Goal: Use online tool/utility: Utilize a website feature to perform a specific function

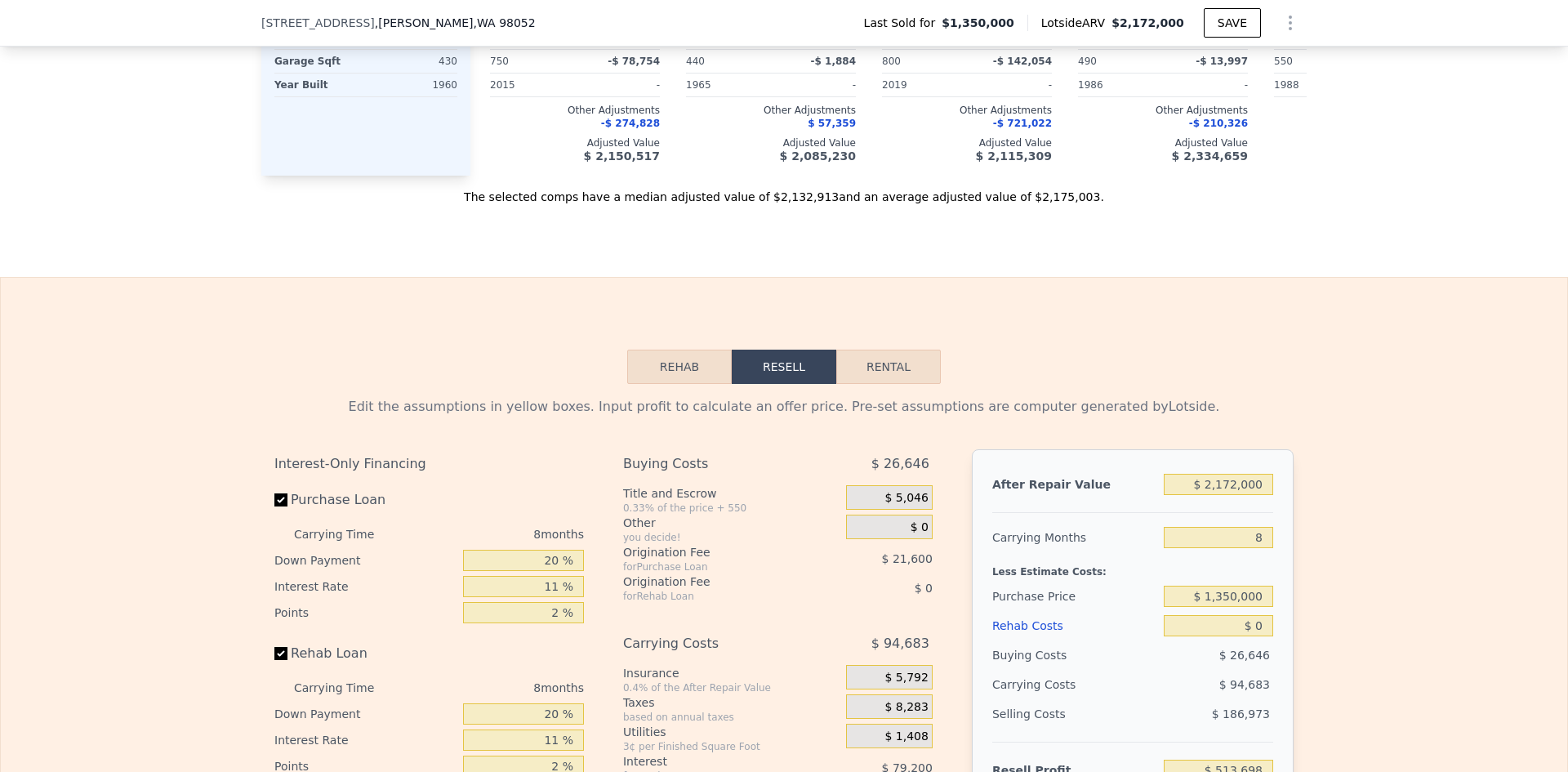
scroll to position [2064, 0]
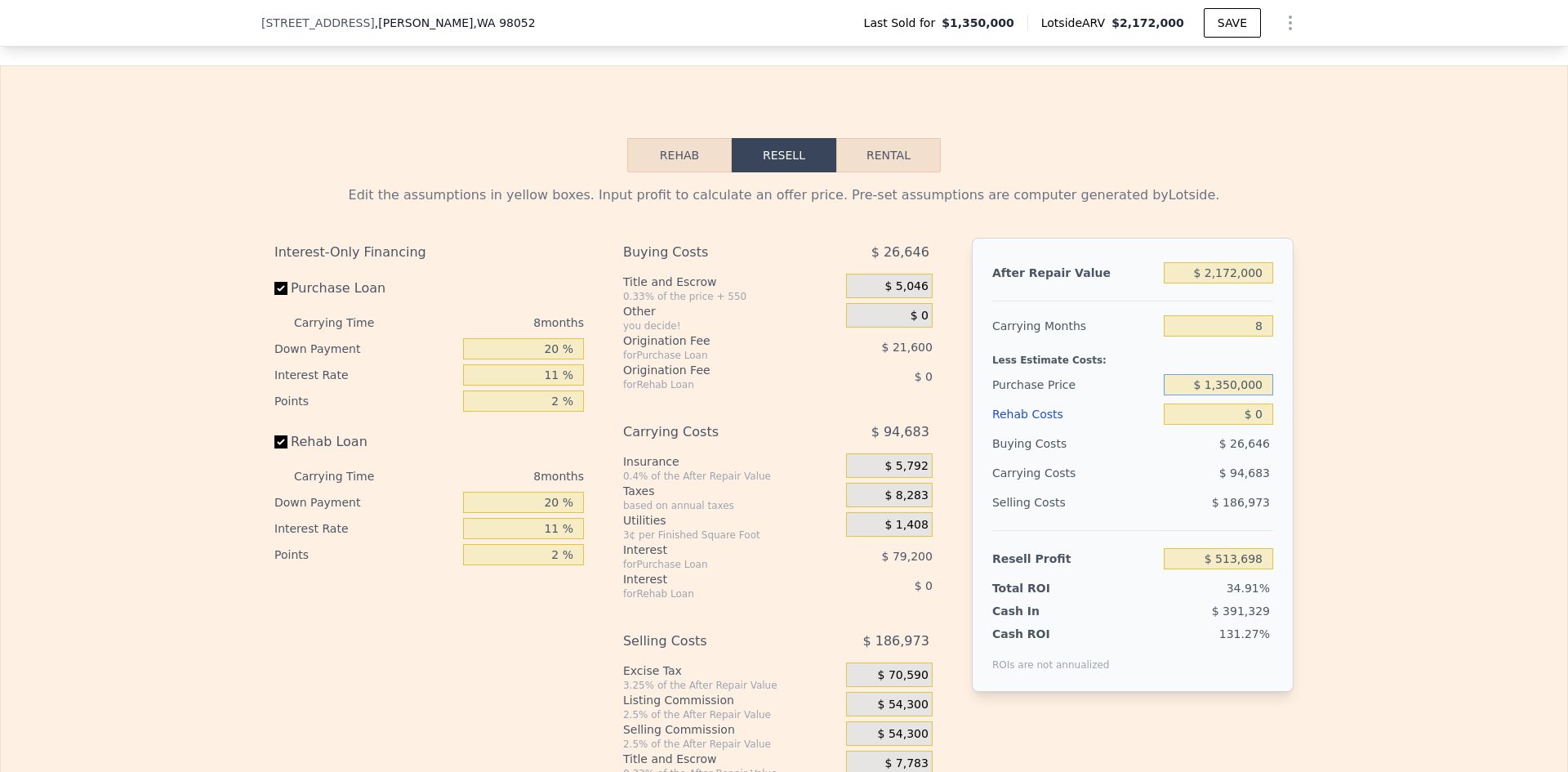
click at [1219, 394] on input "$ 1,350,000" at bounding box center [1218, 385] width 109 height 22
click at [1224, 394] on input "$ 1,350,000" at bounding box center [1218, 385] width 109 height 22
drag, startPoint x: 1217, startPoint y: 391, endPoint x: 1229, endPoint y: 396, distance: 13.0
click at [1229, 396] on input "$ 1,350,000" at bounding box center [1218, 385] width 109 height 22
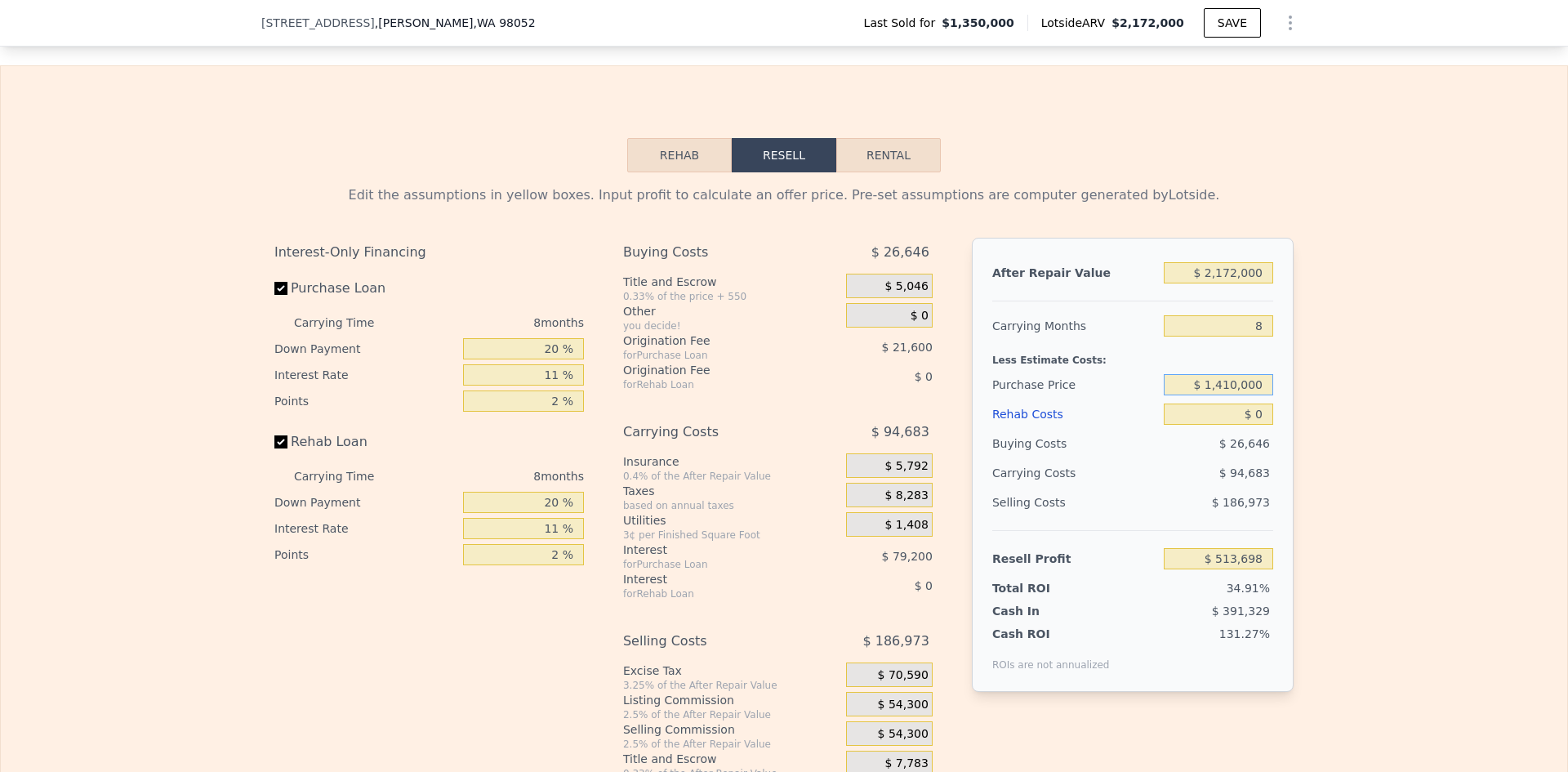
type input "$ 1,410,000"
click at [1241, 416] on input "$ 0" at bounding box center [1218, 415] width 109 height 22
type input "$ 449,019"
type input "$ 20"
type input "$ 448,999"
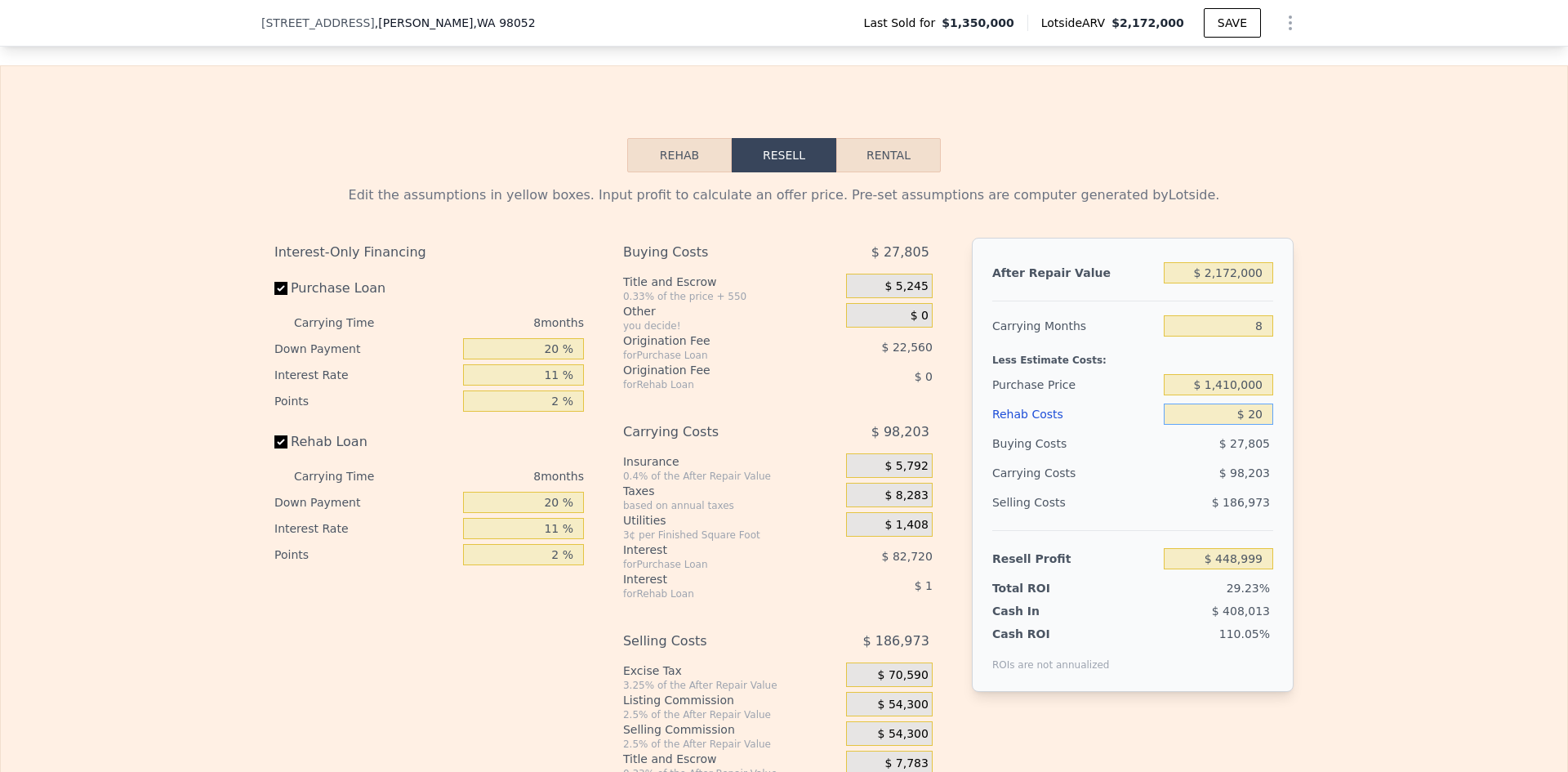
type input "$ 250"
type input "$ 448,749"
type input "$ 2,500"
type input "$ 446,335"
type input "$ 25,000"
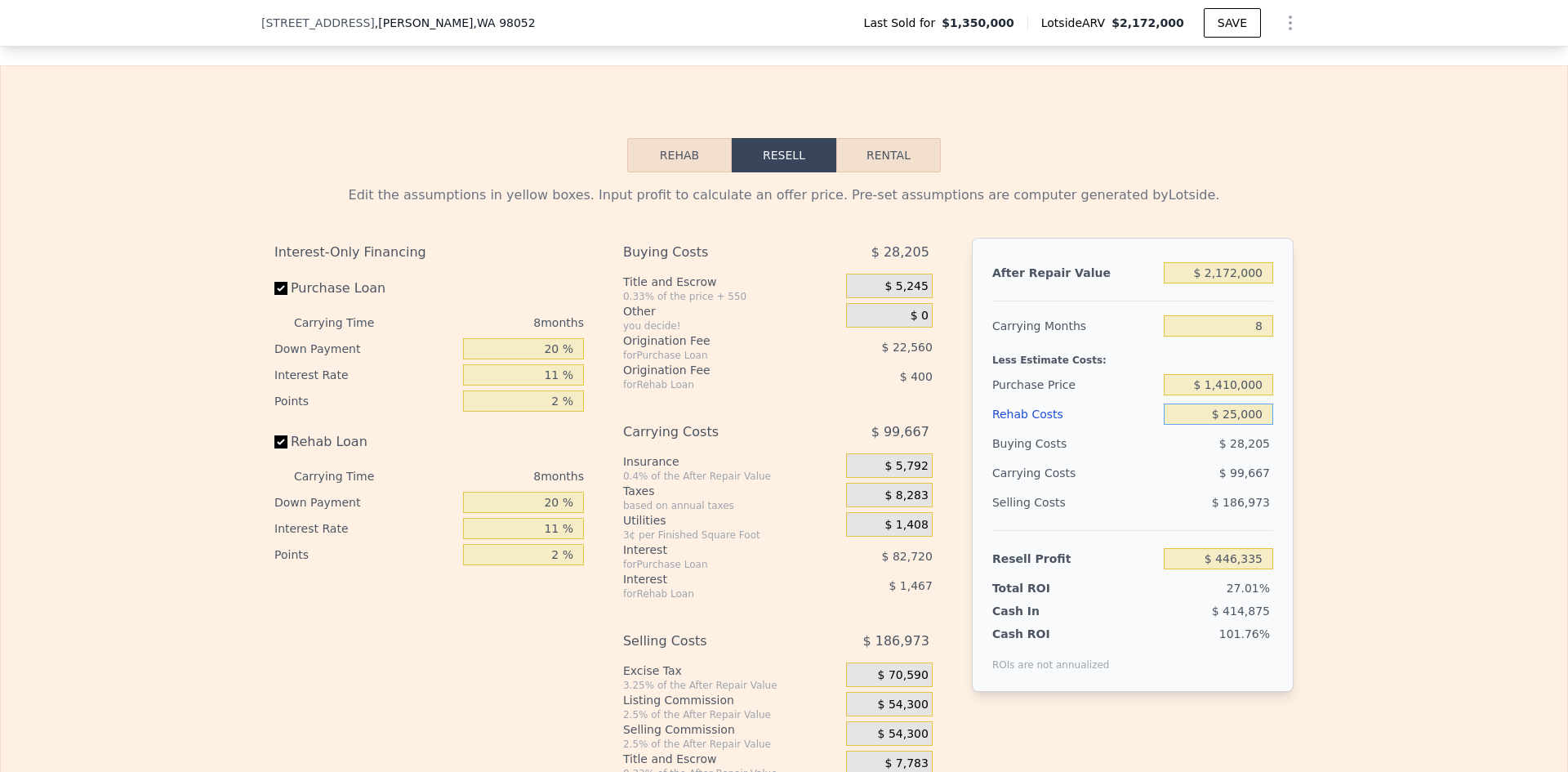
type input "$ 422,155"
type input "$ 250,000"
type input "$ 180,355"
type input "$ 250,000"
click at [1129, 496] on div "Selling Costs" at bounding box center [1075, 502] width 165 height 29
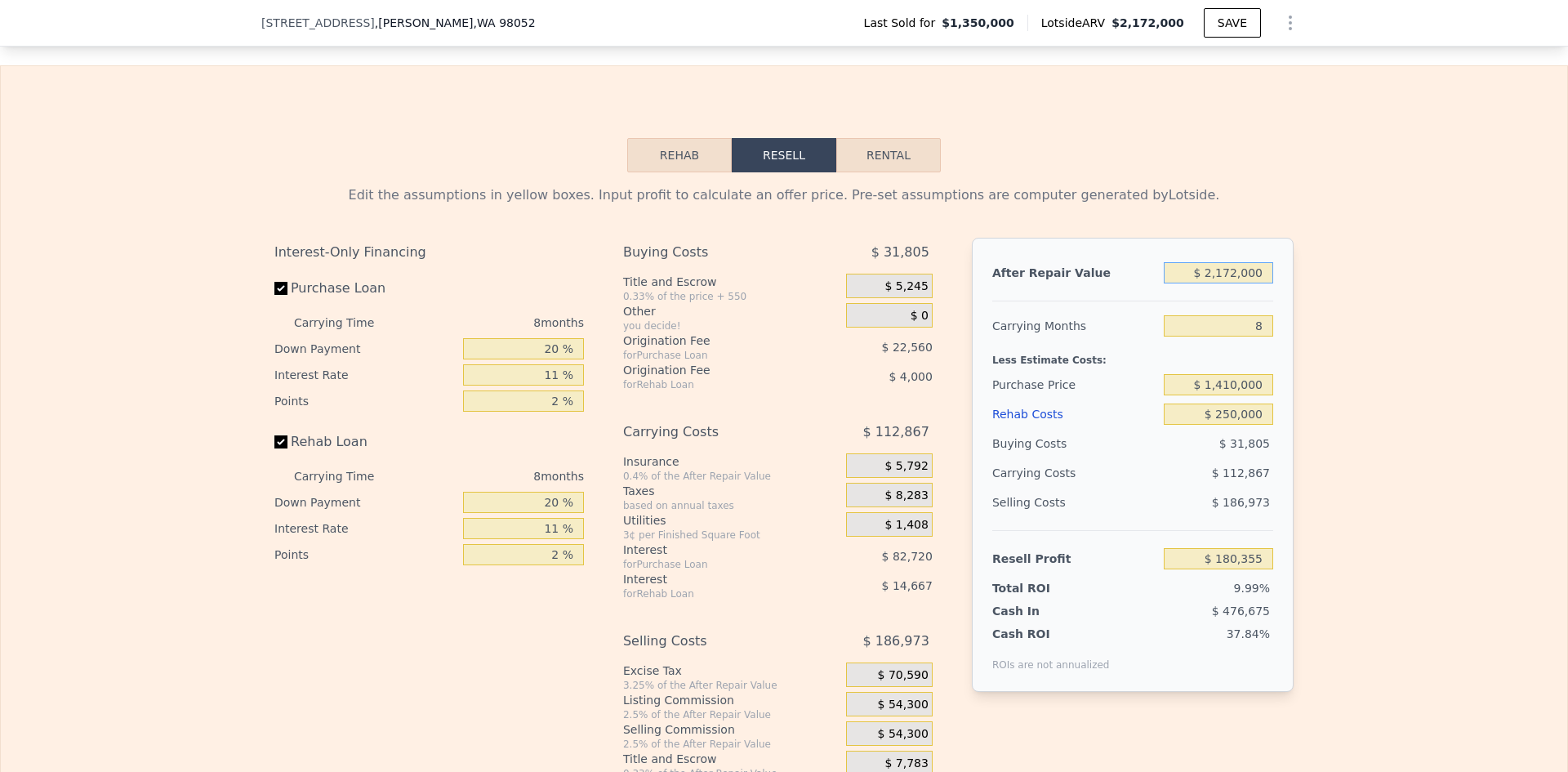
click at [1215, 278] on input "$ 2,172,000" at bounding box center [1218, 273] width 109 height 22
type input "$ 1,172,000"
type input "-$ 731,148"
click at [1230, 280] on input "$ 1,172,000" at bounding box center [1218, 273] width 109 height 22
click at [1219, 276] on input "$ 1,172,000" at bounding box center [1218, 273] width 109 height 22
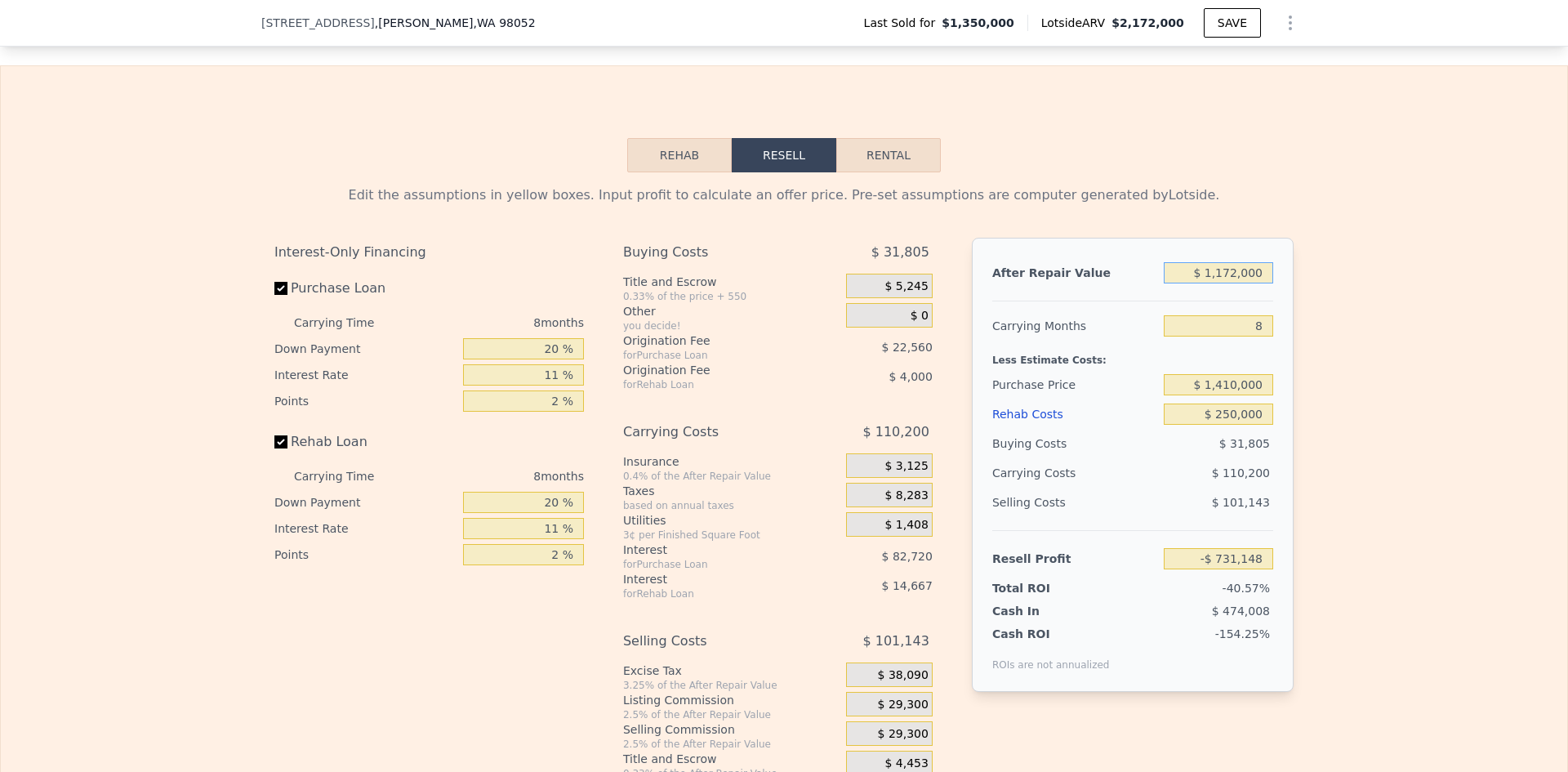
click at [1222, 278] on input "$ 1,172,000" at bounding box center [1218, 273] width 109 height 22
click at [1222, 276] on input "$ 1,172,000" at bounding box center [1218, 273] width 109 height 22
type input "$ 1,972,000"
type input "-$ 1,946"
click at [1227, 278] on input "$ 1,972,000" at bounding box center [1218, 273] width 109 height 22
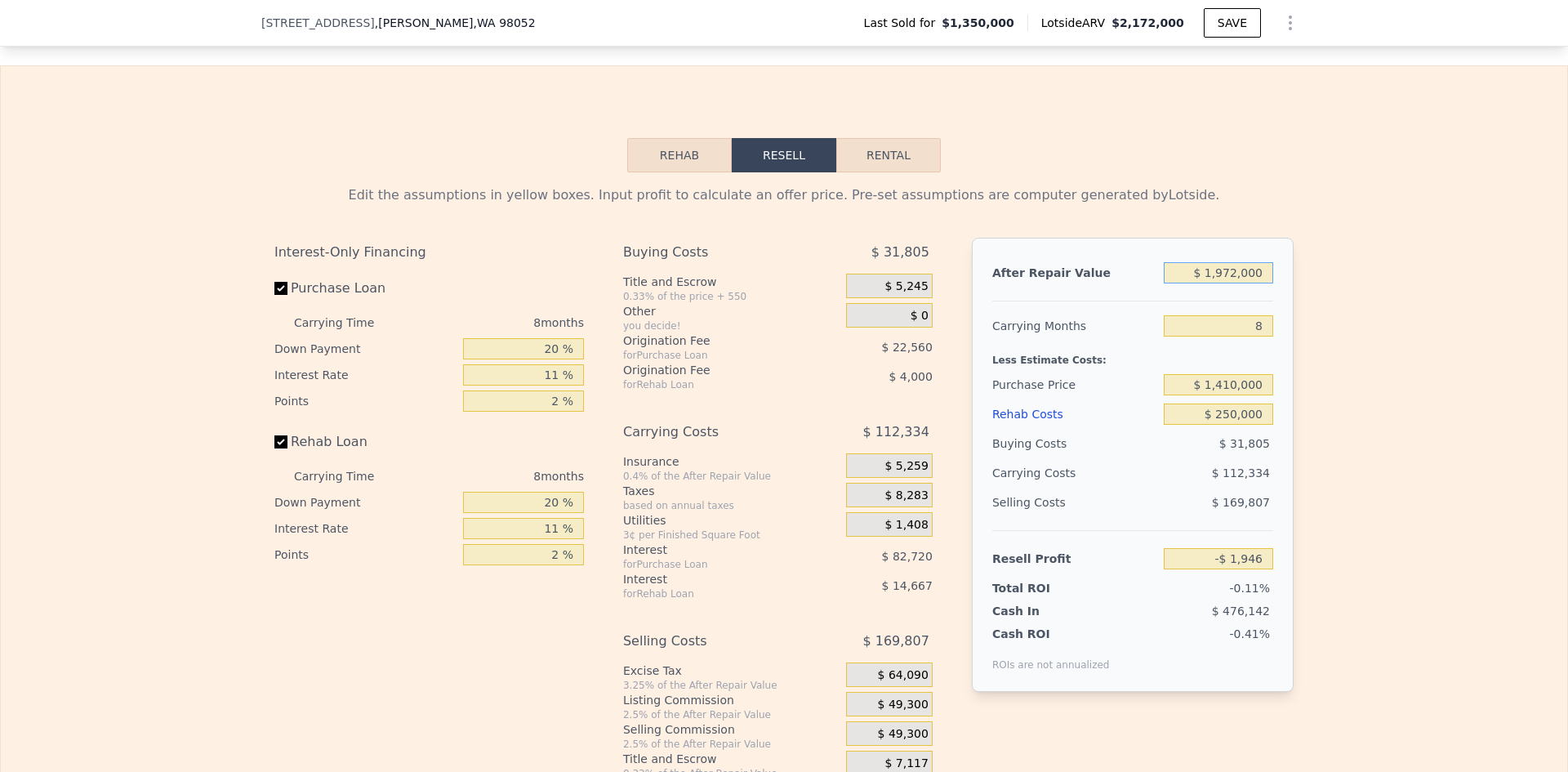
type input "$ 1,992,000"
type input "$ 16,285"
click at [1234, 280] on input "$ 1,992,000" at bounding box center [1218, 273] width 109 height 22
type input "$ 1,999,000"
type input "$ 22,664"
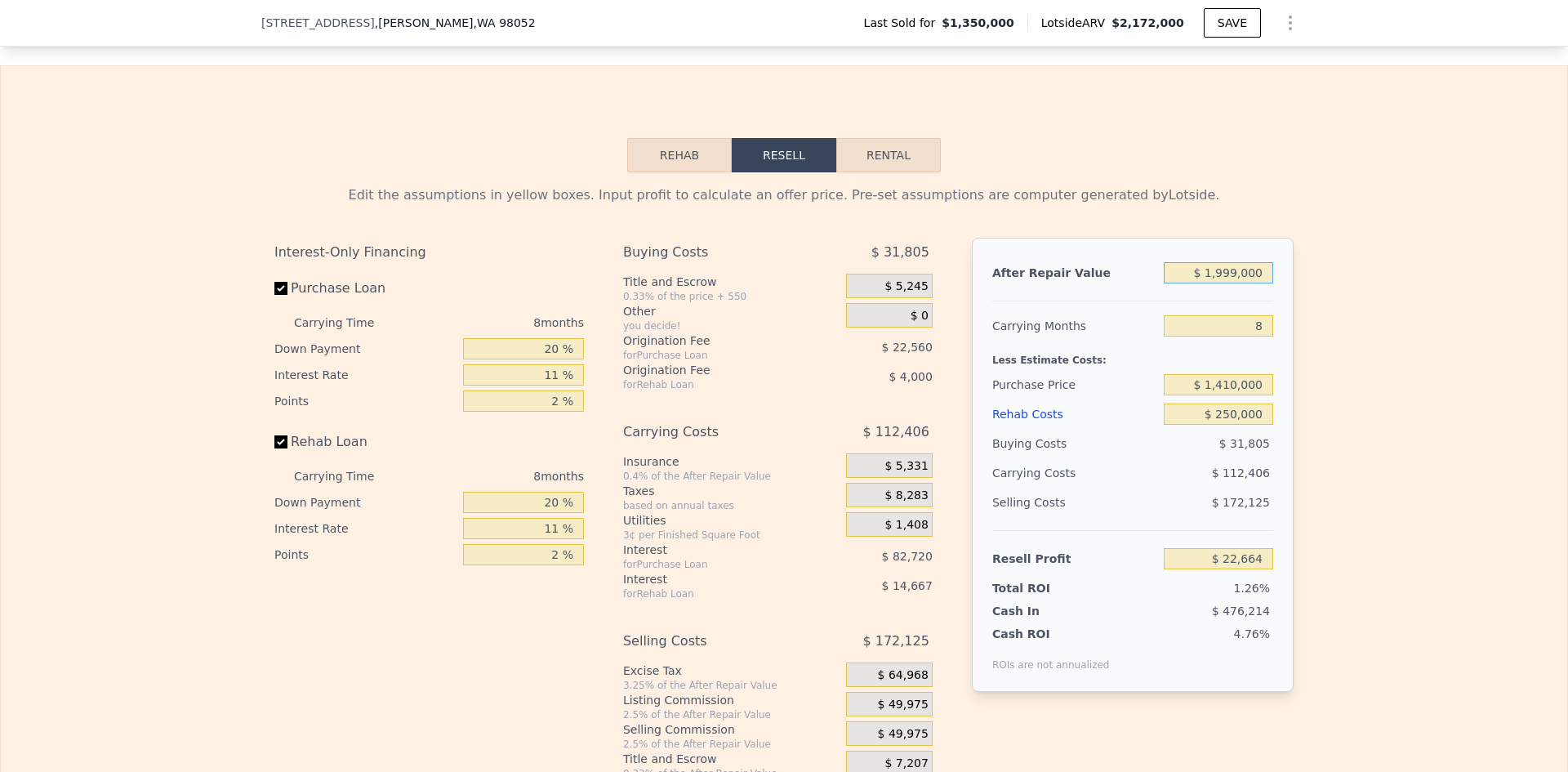
type input "$ 1,999,000"
click at [1176, 530] on div "Selling Costs $ 172,125" at bounding box center [1132, 509] width 281 height 42
click at [553, 564] on input "2 %" at bounding box center [523, 555] width 121 height 22
type input "1 %"
type input "$ 24,664"
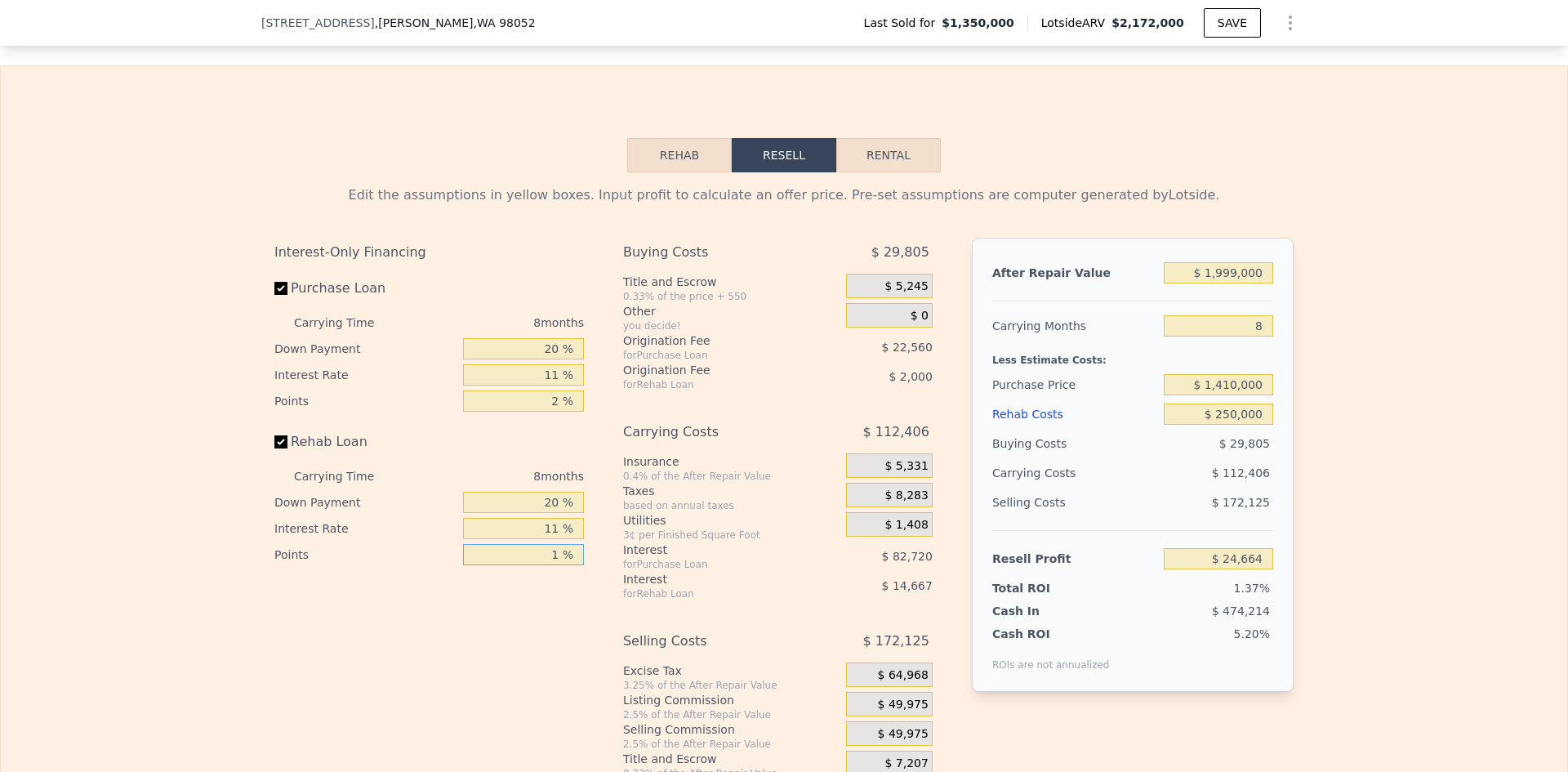
type input "1 %"
drag, startPoint x: 544, startPoint y: 411, endPoint x: 552, endPoint y: 405, distance: 10.0
click at [552, 405] on input "2 %" at bounding box center [523, 401] width 121 height 22
type input "1 %"
type input "$ 35,944"
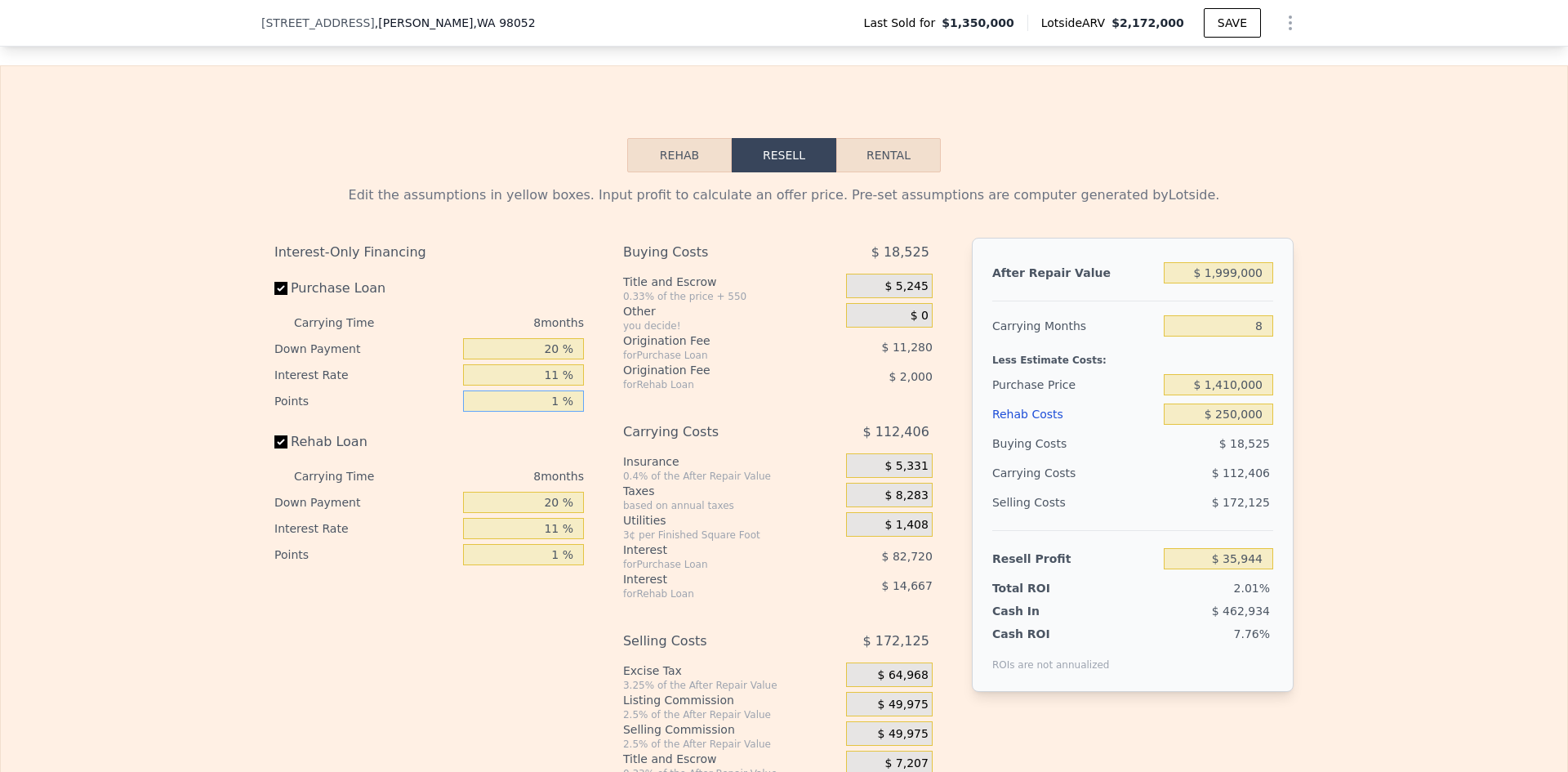
type input "1 %"
click at [545, 378] on input "11 %" at bounding box center [523, 375] width 121 height 22
drag, startPoint x: 537, startPoint y: 383, endPoint x: 553, endPoint y: 381, distance: 16.1
click at [553, 381] on input "11 %" at bounding box center [523, 375] width 121 height 22
type input "8 %"
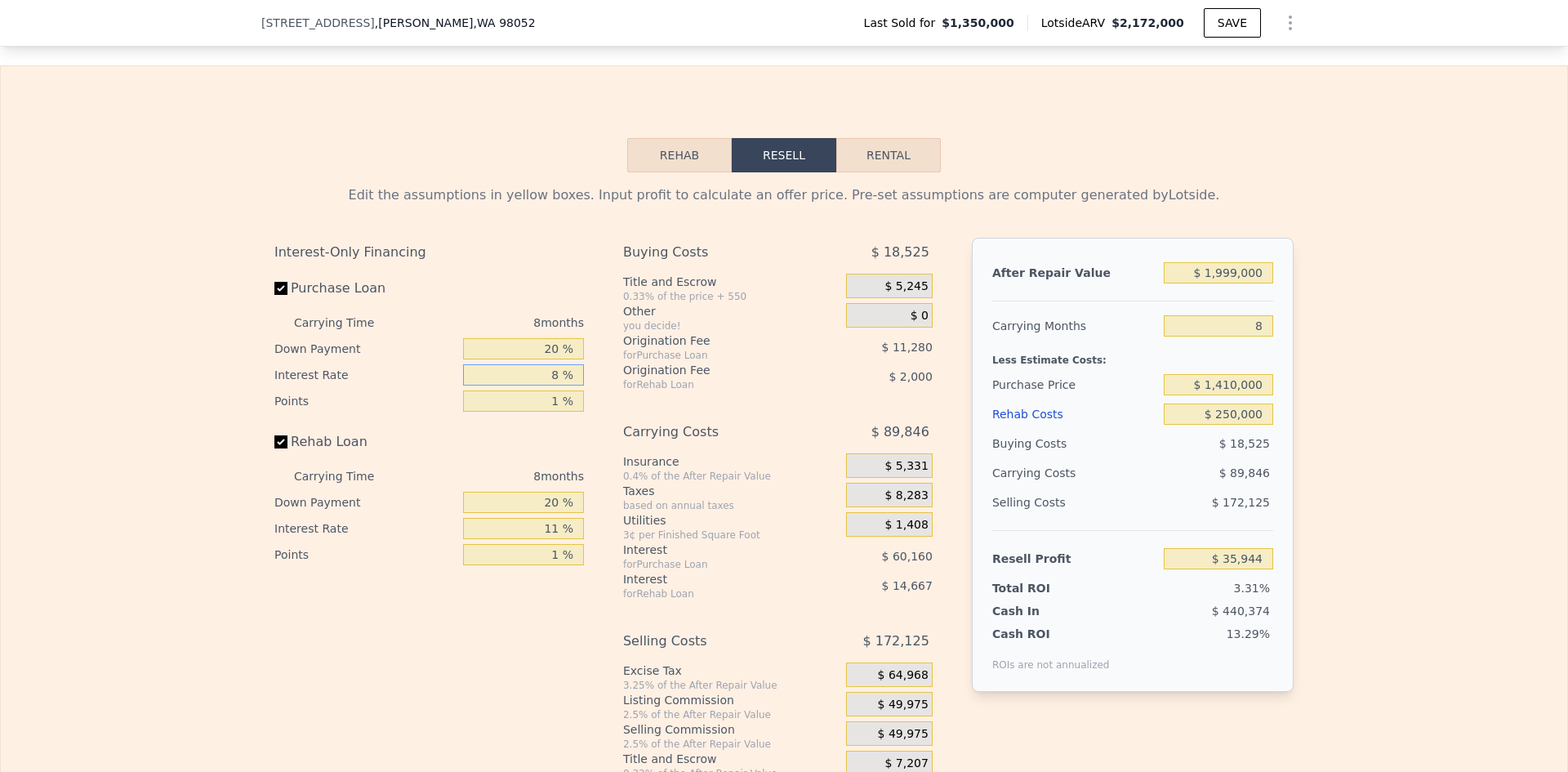
type input "$ 58,504"
type input "8 %"
drag, startPoint x: 536, startPoint y: 509, endPoint x: 572, endPoint y: 510, distance: 36.0
click at [572, 510] on input "20 %" at bounding box center [523, 502] width 121 height 22
drag, startPoint x: 540, startPoint y: 538, endPoint x: 553, endPoint y: 534, distance: 13.6
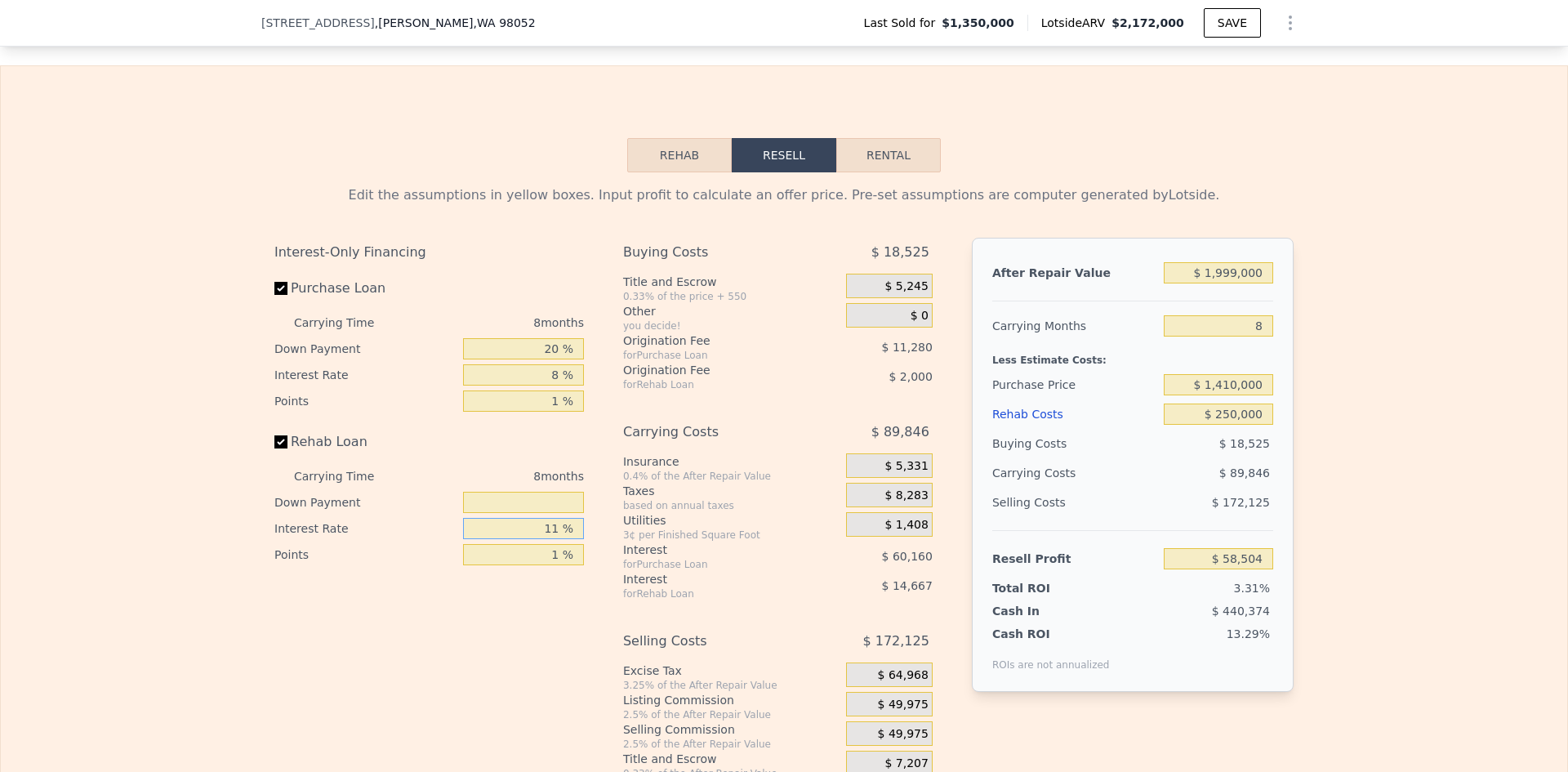
click at [553, 534] on input "11 %" at bounding box center [523, 529] width 121 height 22
type input "8 %"
type input "$ 62,504"
type input "8 %"
click at [700, 570] on div "for Purchase Loan" at bounding box center [714, 565] width 182 height 13
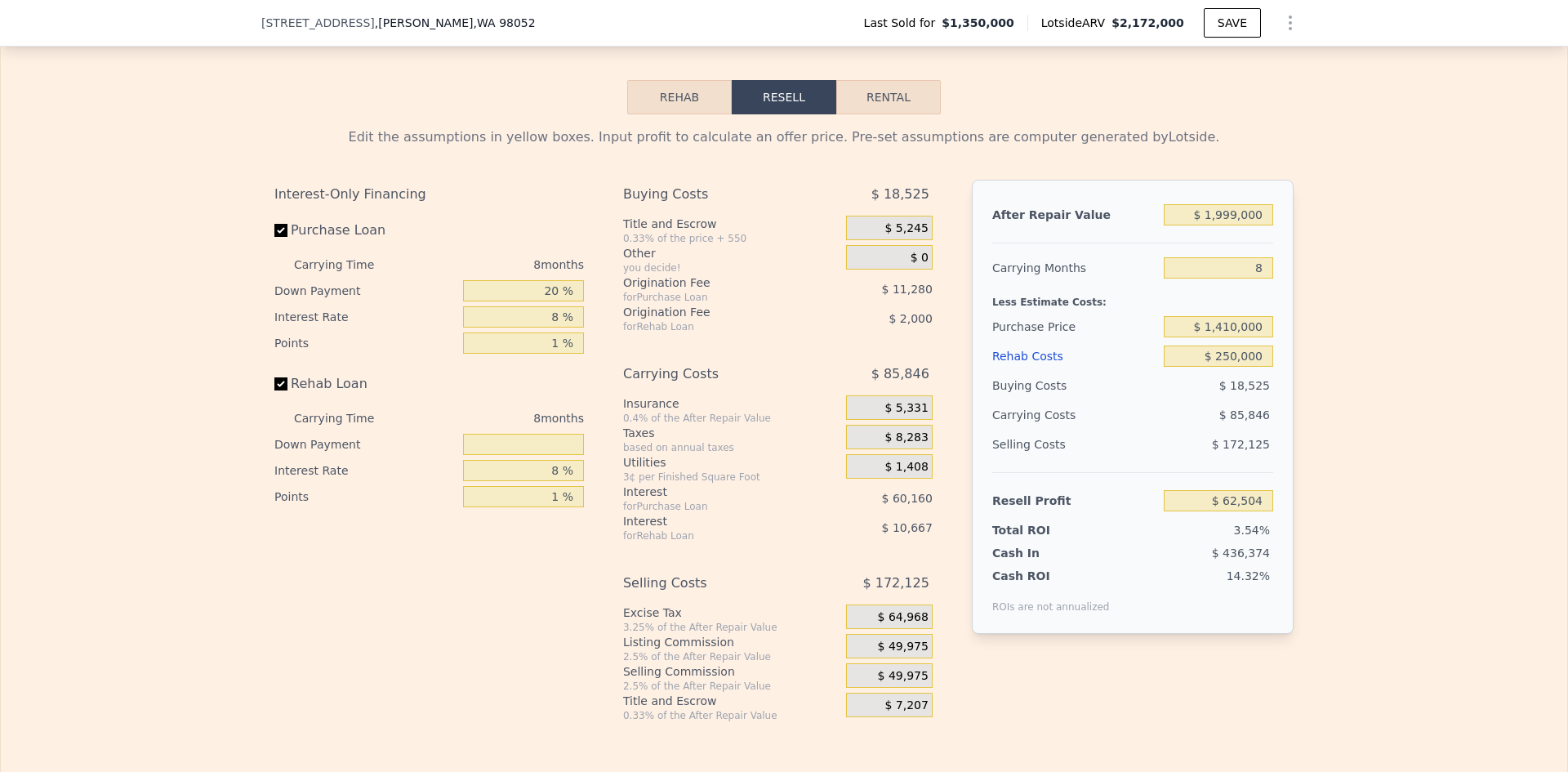
scroll to position [2184, 0]
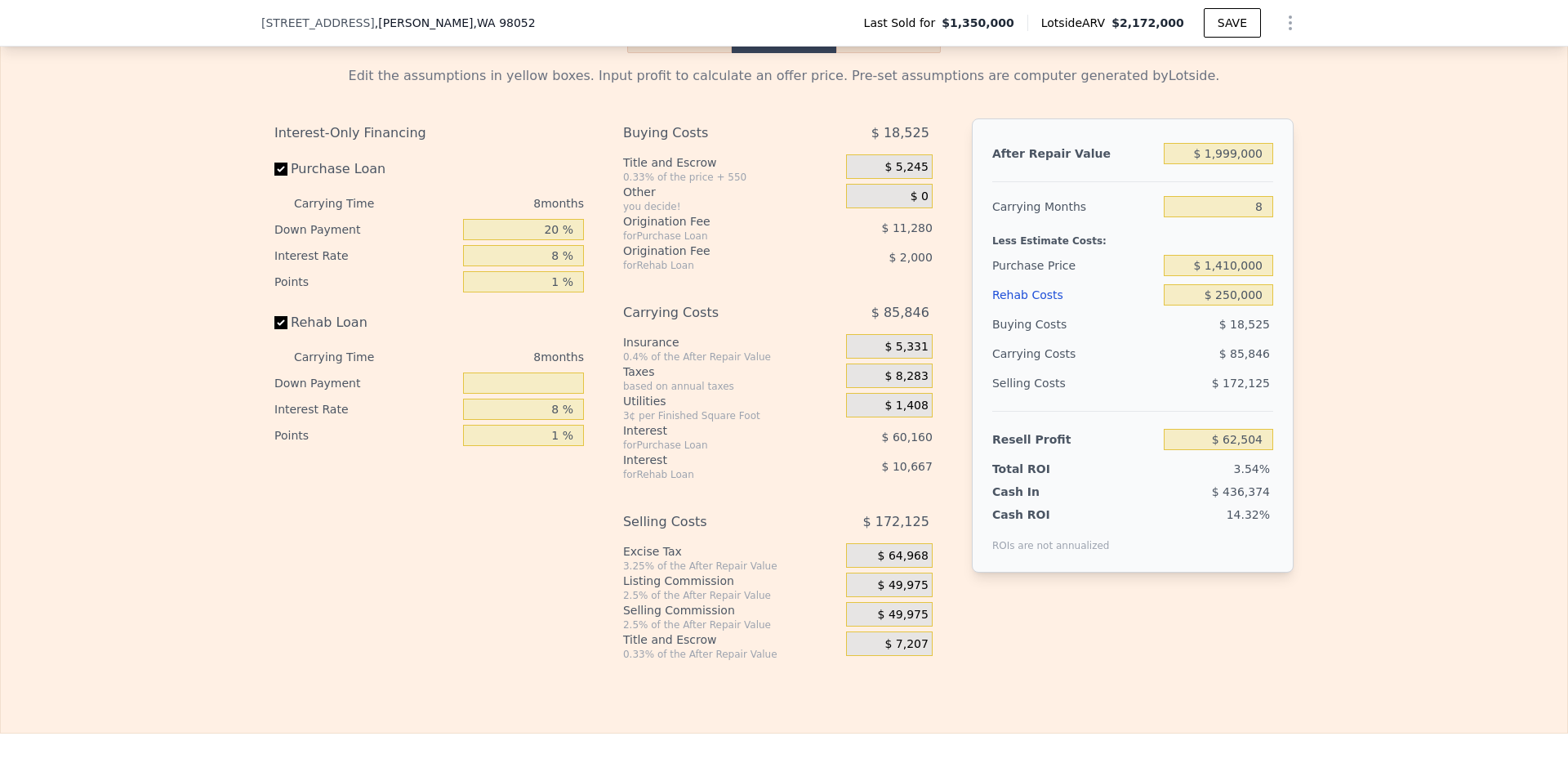
click at [1398, 384] on div "Edit the assumptions in yellow boxes. Input profit to calculate an offer price.…" at bounding box center [784, 357] width 1566 height 608
click at [1228, 303] on input "$ 250,000" at bounding box center [1218, 295] width 109 height 22
type input "$ 200,000"
type input "$ 115,032"
type input "$ 200,000"
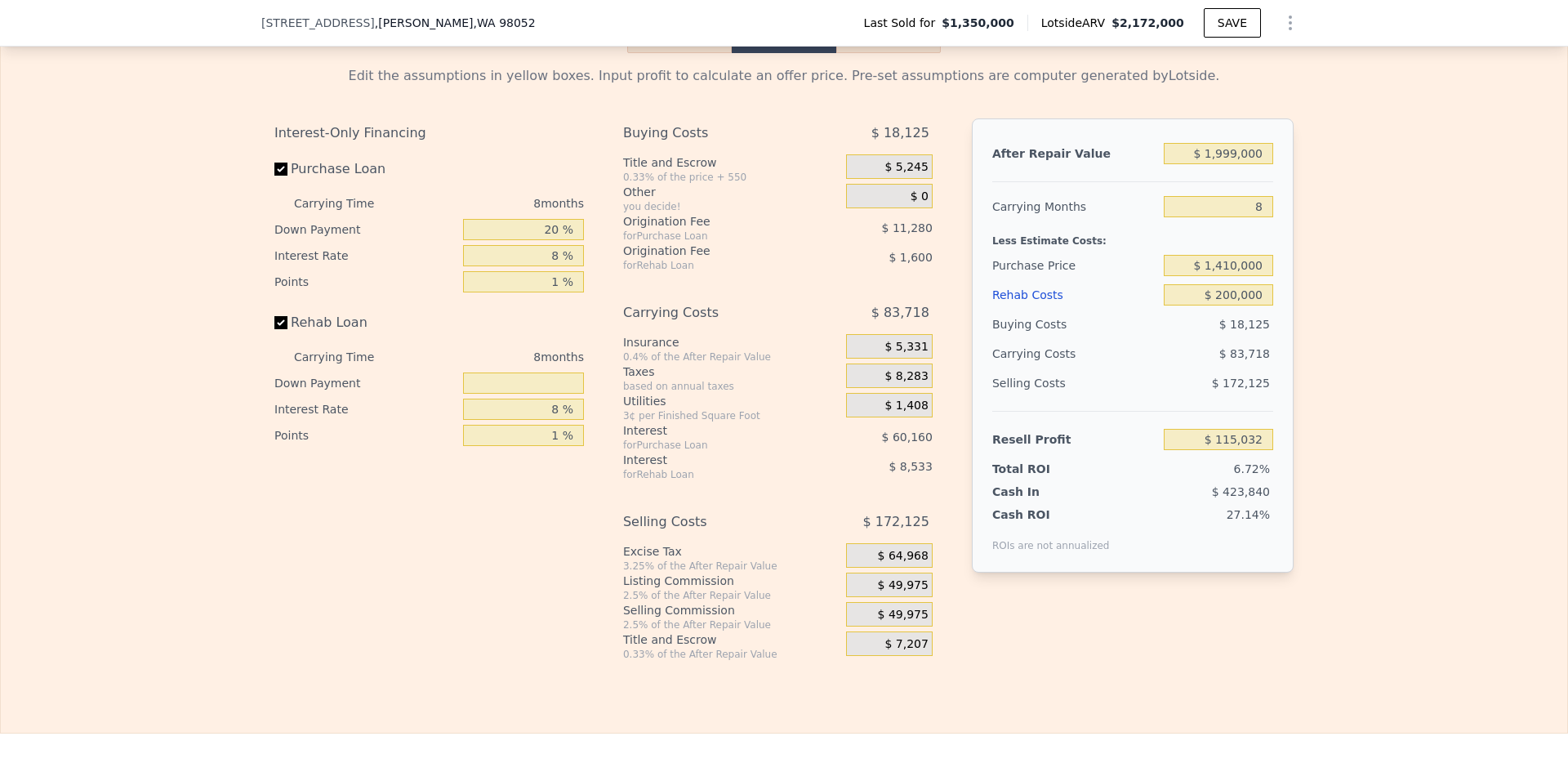
click at [1376, 392] on div "Edit the assumptions in yellow boxes. Input profit to calculate an offer price.…" at bounding box center [784, 357] width 1566 height 608
type input "$ 2,172,000"
type input "$ 0"
type input "$ 513,698"
drag, startPoint x: 1209, startPoint y: 165, endPoint x: 1265, endPoint y: 159, distance: 56.3
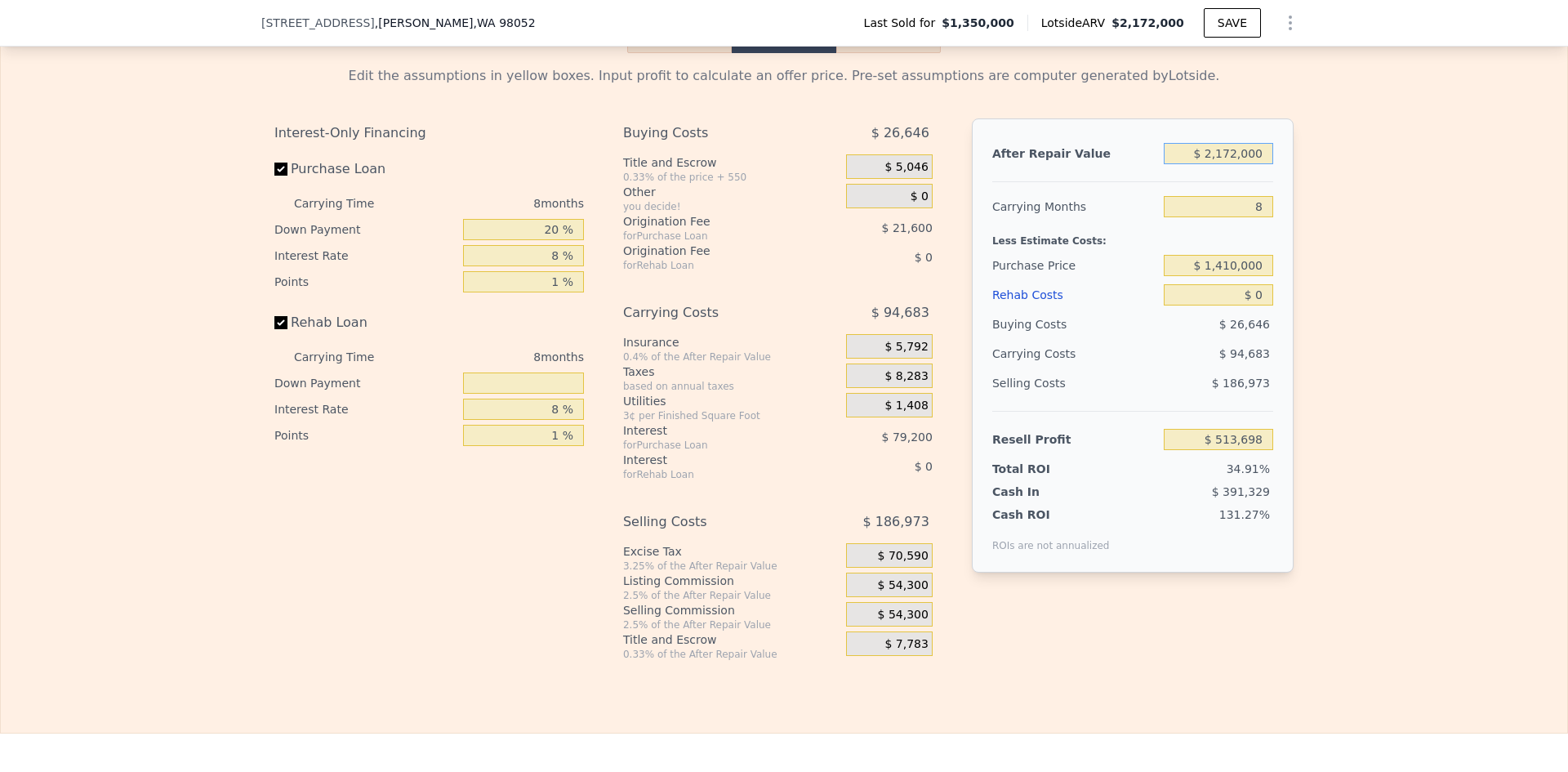
click at [1265, 159] on input "$ 2,172,000" at bounding box center [1218, 154] width 109 height 22
drag, startPoint x: 1210, startPoint y: 162, endPoint x: 1262, endPoint y: 161, distance: 52.0
click at [1262, 161] on input "$ 2,172,000" at bounding box center [1218, 154] width 109 height 22
